Goal: Information Seeking & Learning: Learn about a topic

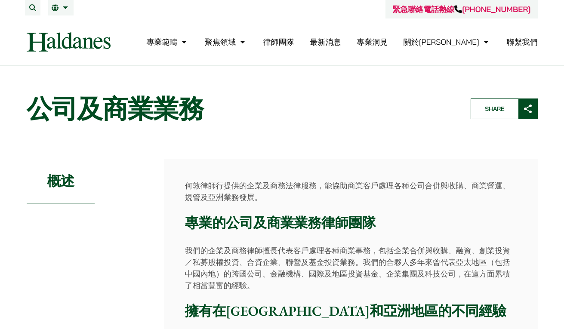
click at [294, 40] on link "律師團隊" at bounding box center [278, 42] width 31 height 10
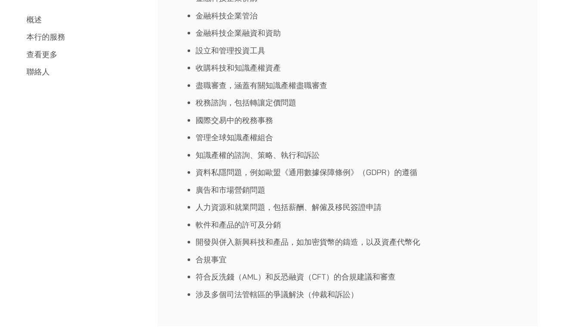
scroll to position [914, 0]
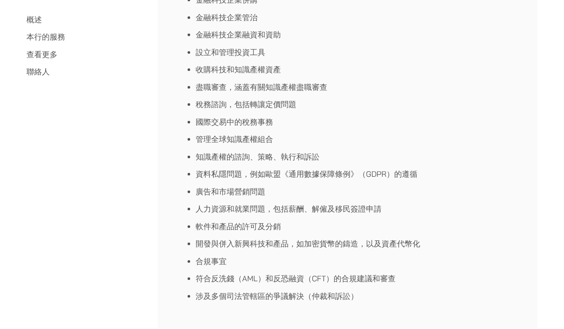
click at [281, 226] on li "軟件和產品的許可及分銷" at bounding box center [356, 227] width 321 height 12
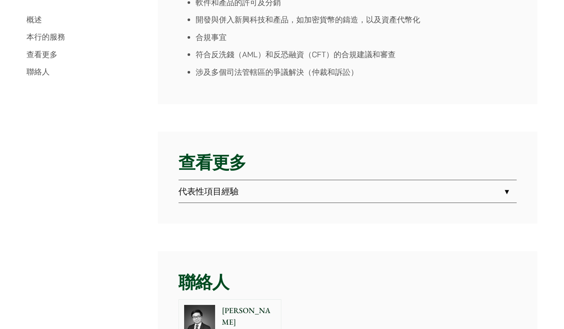
scroll to position [1121, 0]
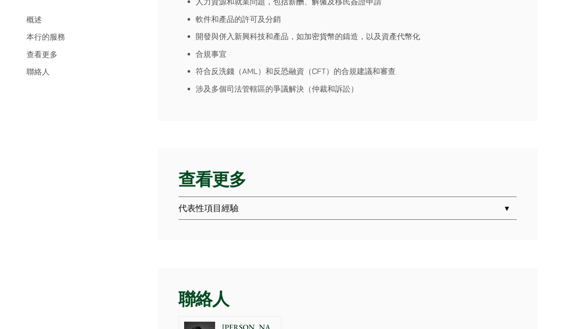
click at [509, 208] on link "代表性項目經驗" at bounding box center [348, 208] width 338 height 22
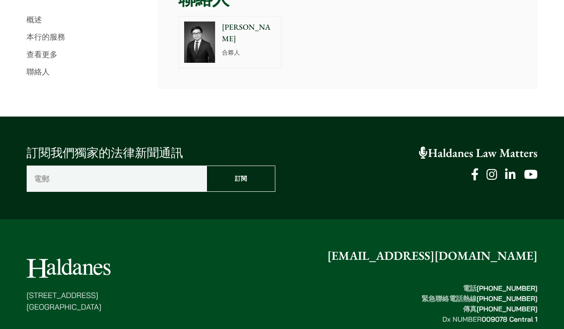
scroll to position [1810, 0]
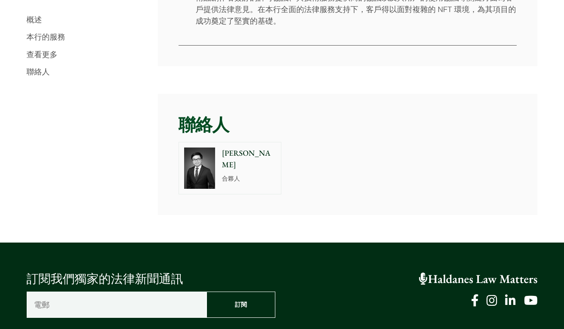
scroll to position [1689, 0]
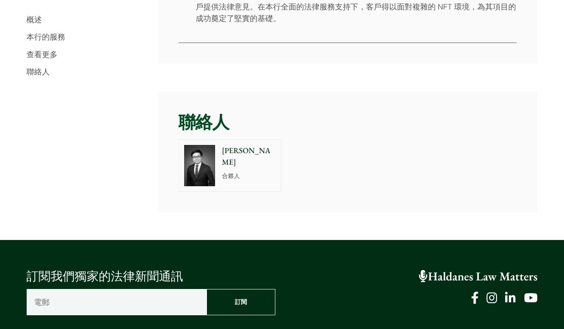
click at [209, 157] on img at bounding box center [199, 165] width 31 height 41
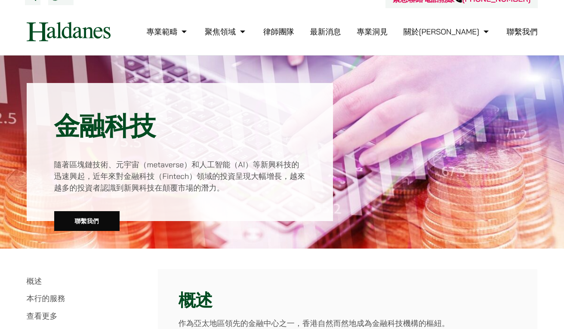
scroll to position [0, 0]
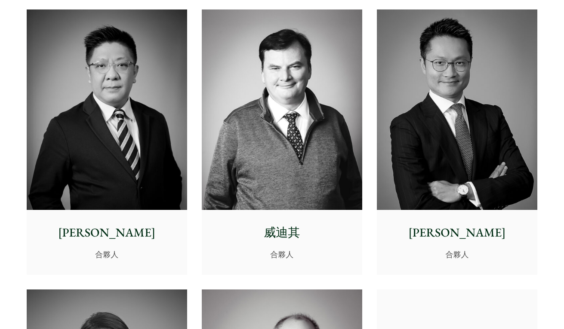
scroll to position [514, 0]
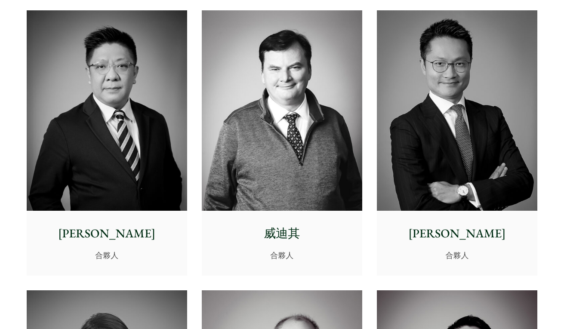
click at [463, 230] on p "[PERSON_NAME]" at bounding box center [457, 234] width 147 height 18
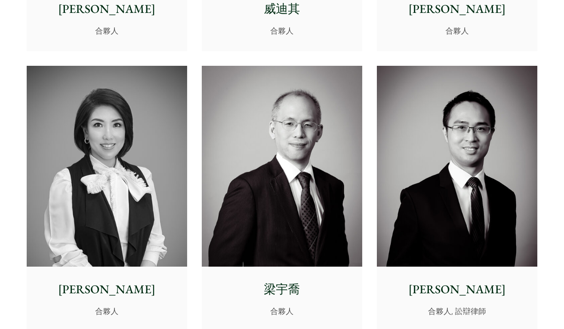
scroll to position [744, 0]
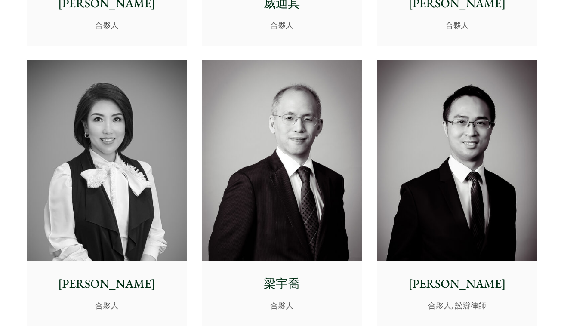
click at [439, 217] on img at bounding box center [457, 160] width 161 height 201
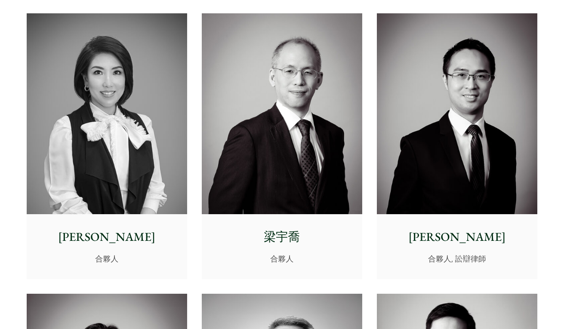
scroll to position [793, 0]
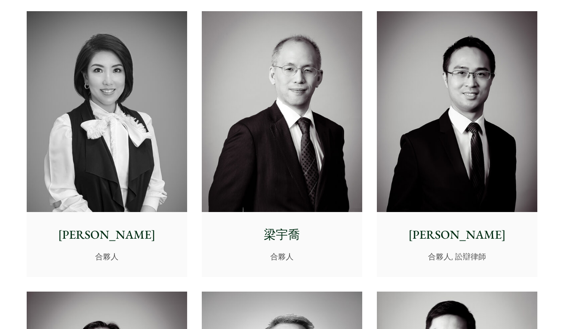
click at [295, 170] on img at bounding box center [282, 111] width 161 height 201
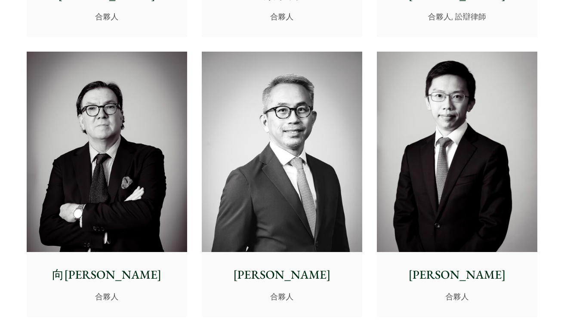
scroll to position [1034, 0]
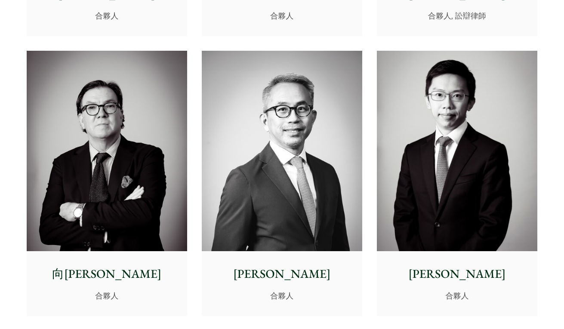
click at [459, 228] on img at bounding box center [457, 151] width 161 height 201
click at [290, 229] on img at bounding box center [282, 151] width 161 height 201
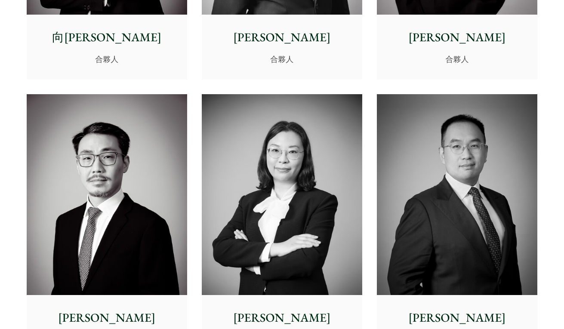
scroll to position [1274, 0]
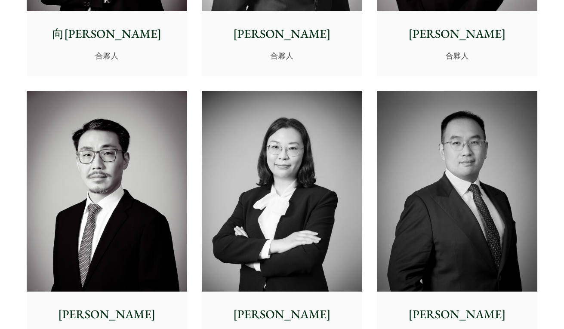
click at [448, 267] on img at bounding box center [457, 191] width 161 height 201
click at [128, 210] on img at bounding box center [107, 191] width 161 height 201
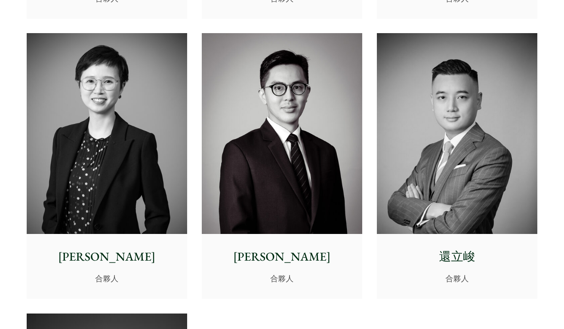
scroll to position [1615, 0]
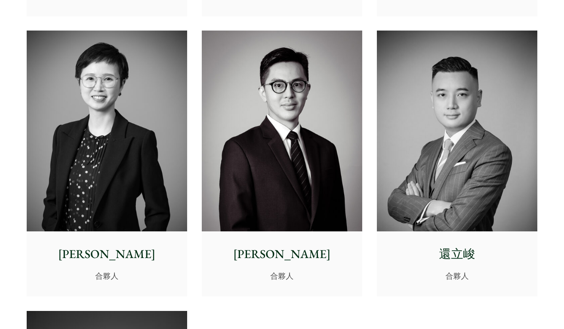
click at [482, 197] on img at bounding box center [457, 131] width 161 height 201
click at [293, 218] on img at bounding box center [282, 131] width 161 height 201
click at [139, 245] on p "沈燕" at bounding box center [107, 254] width 147 height 18
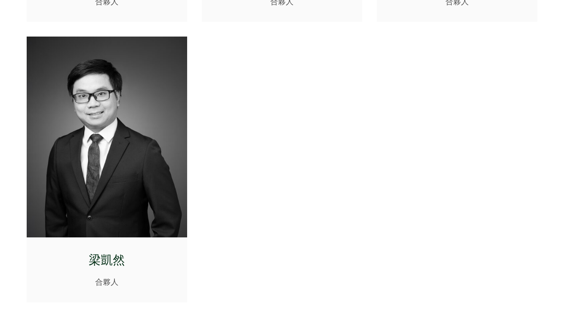
click at [138, 164] on img at bounding box center [107, 137] width 161 height 201
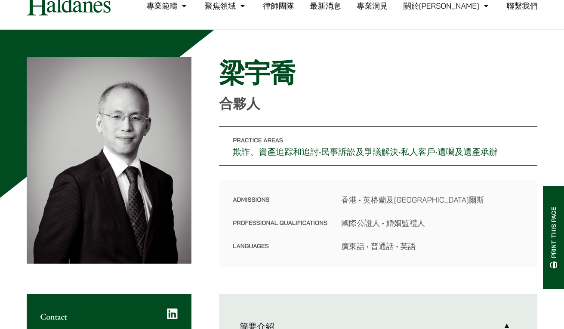
scroll to position [41, 0]
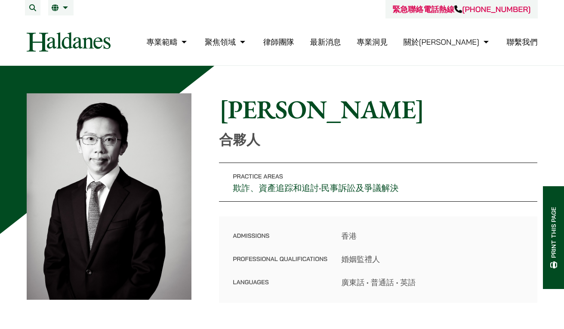
scroll to position [29, 0]
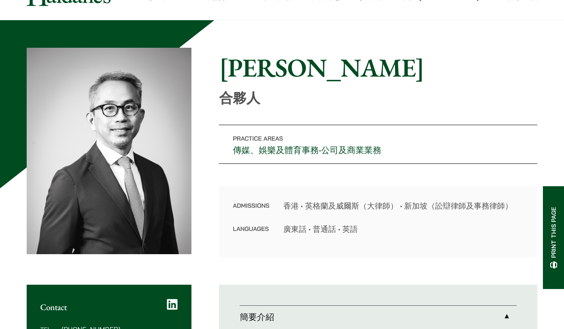
scroll to position [47, 0]
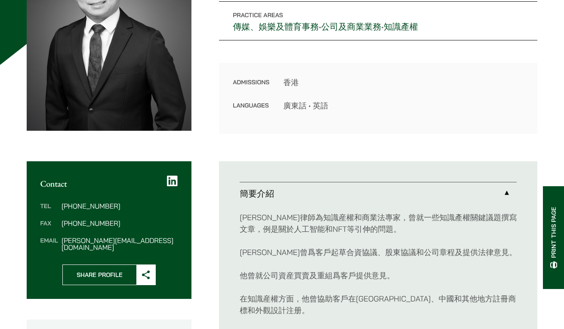
scroll to position [168, 0]
